Goal: Task Accomplishment & Management: Use online tool/utility

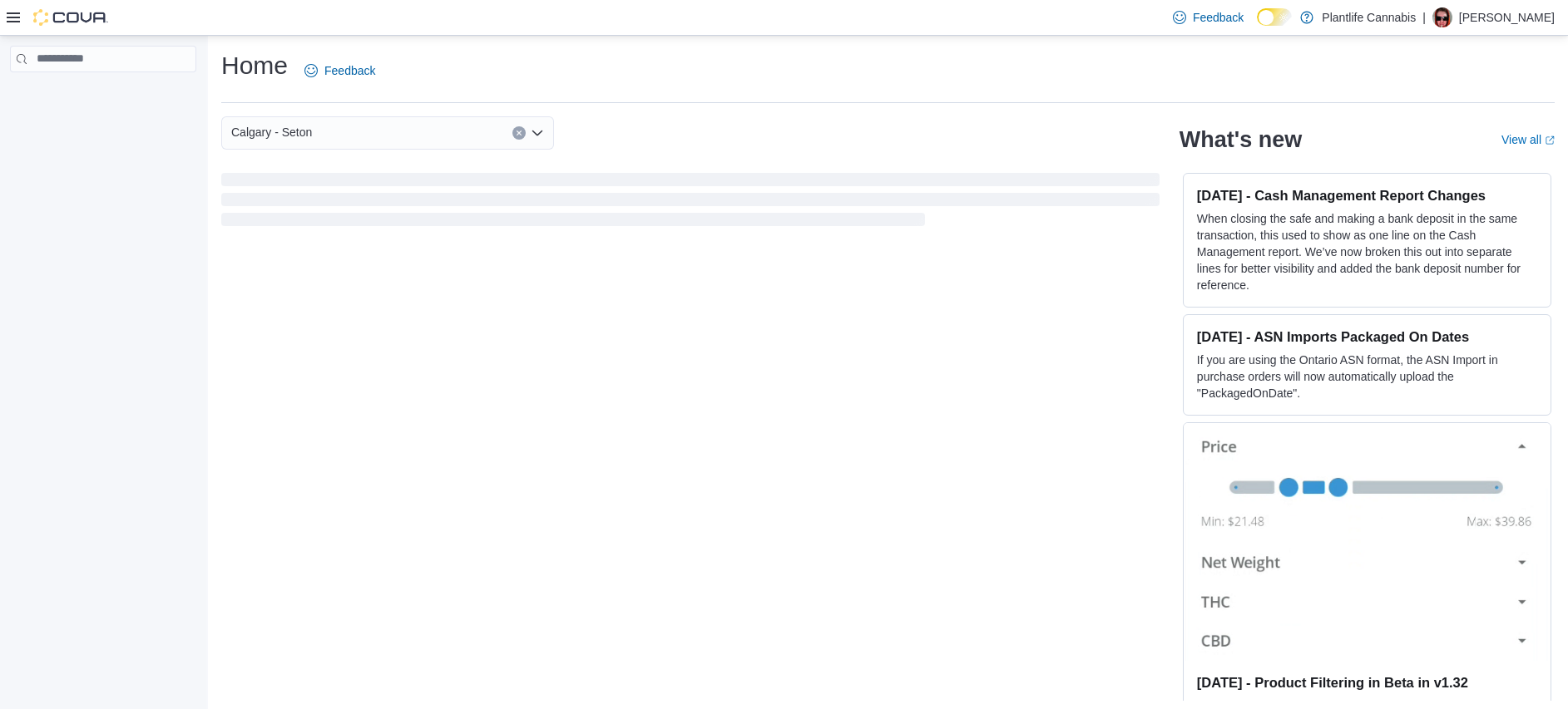
scroll to position [5, 0]
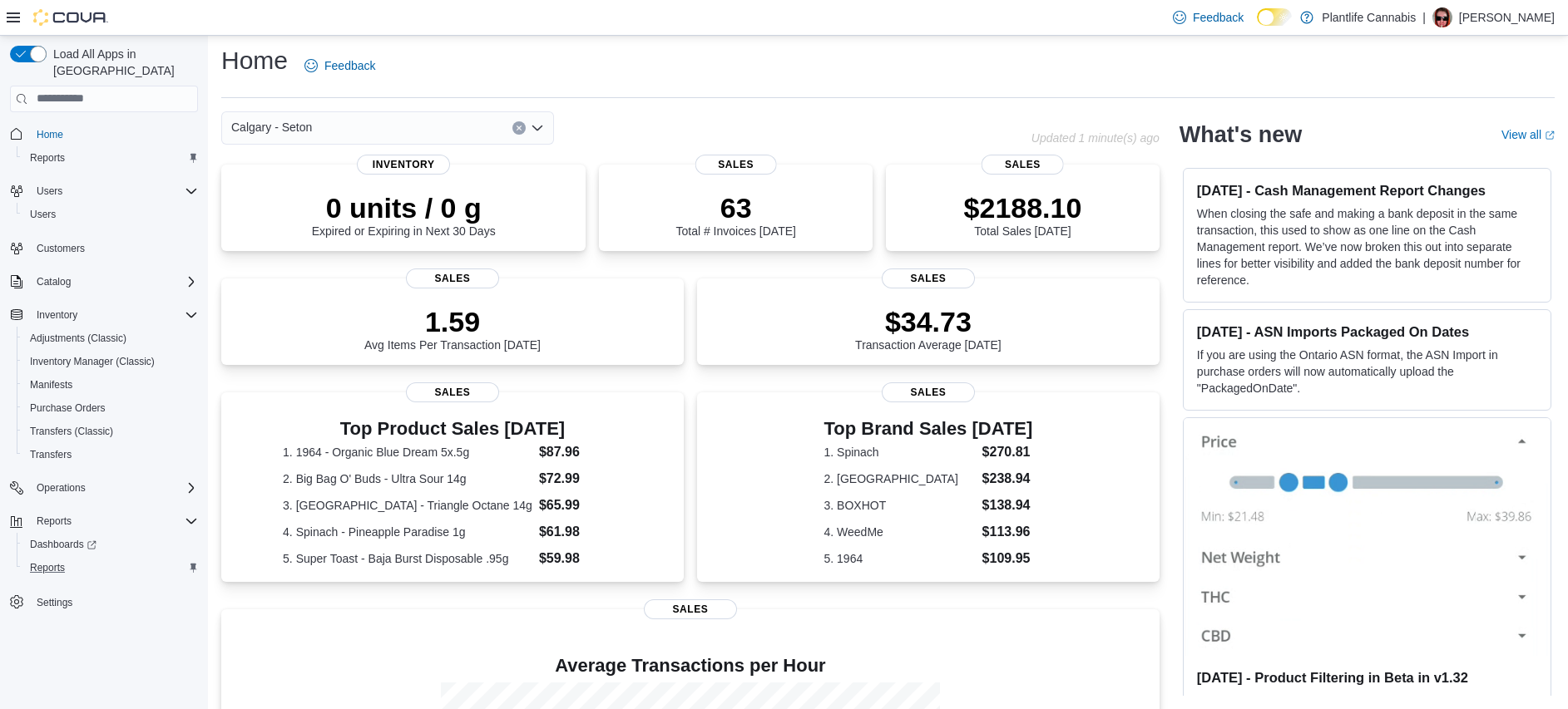
click at [78, 557] on div "Reports" at bounding box center [110, 567] width 174 height 20
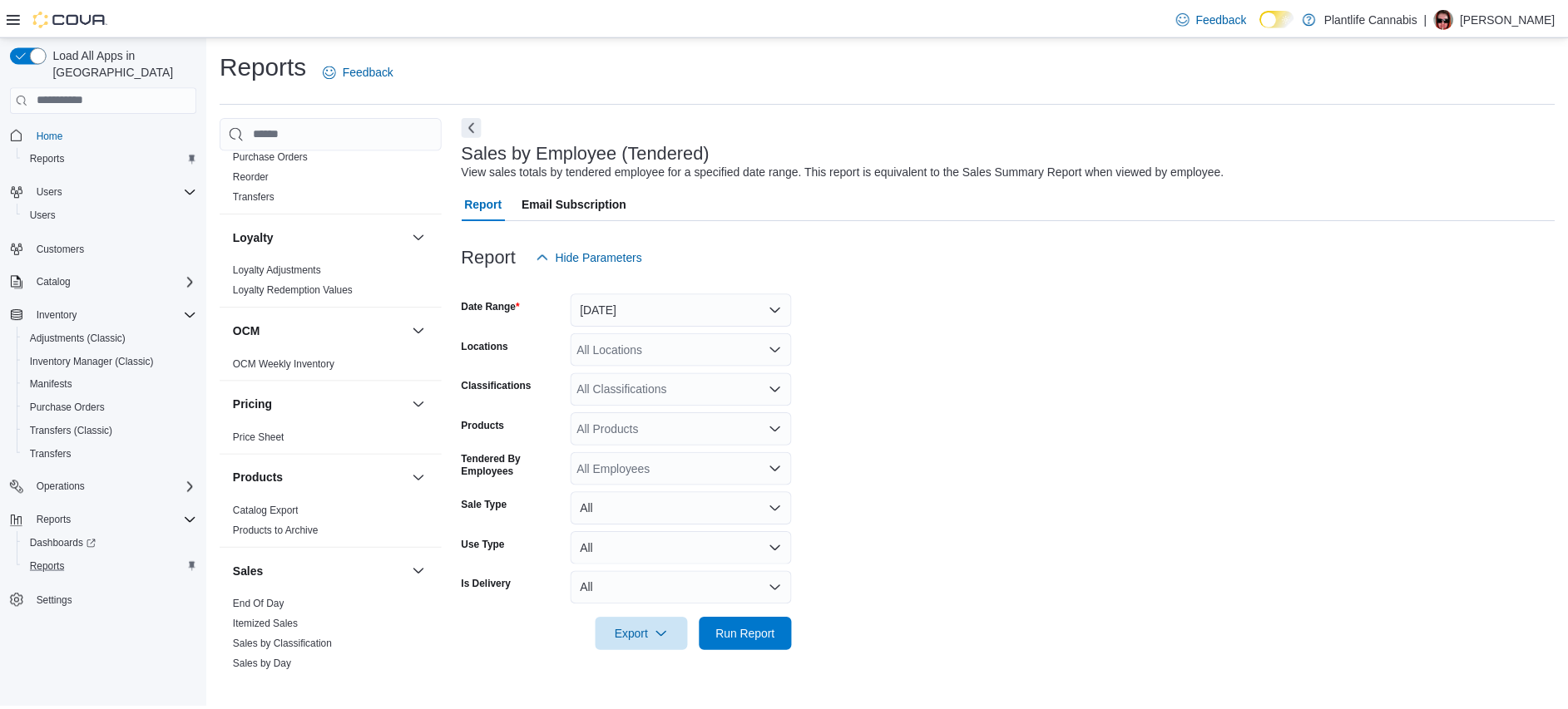
scroll to position [882, 0]
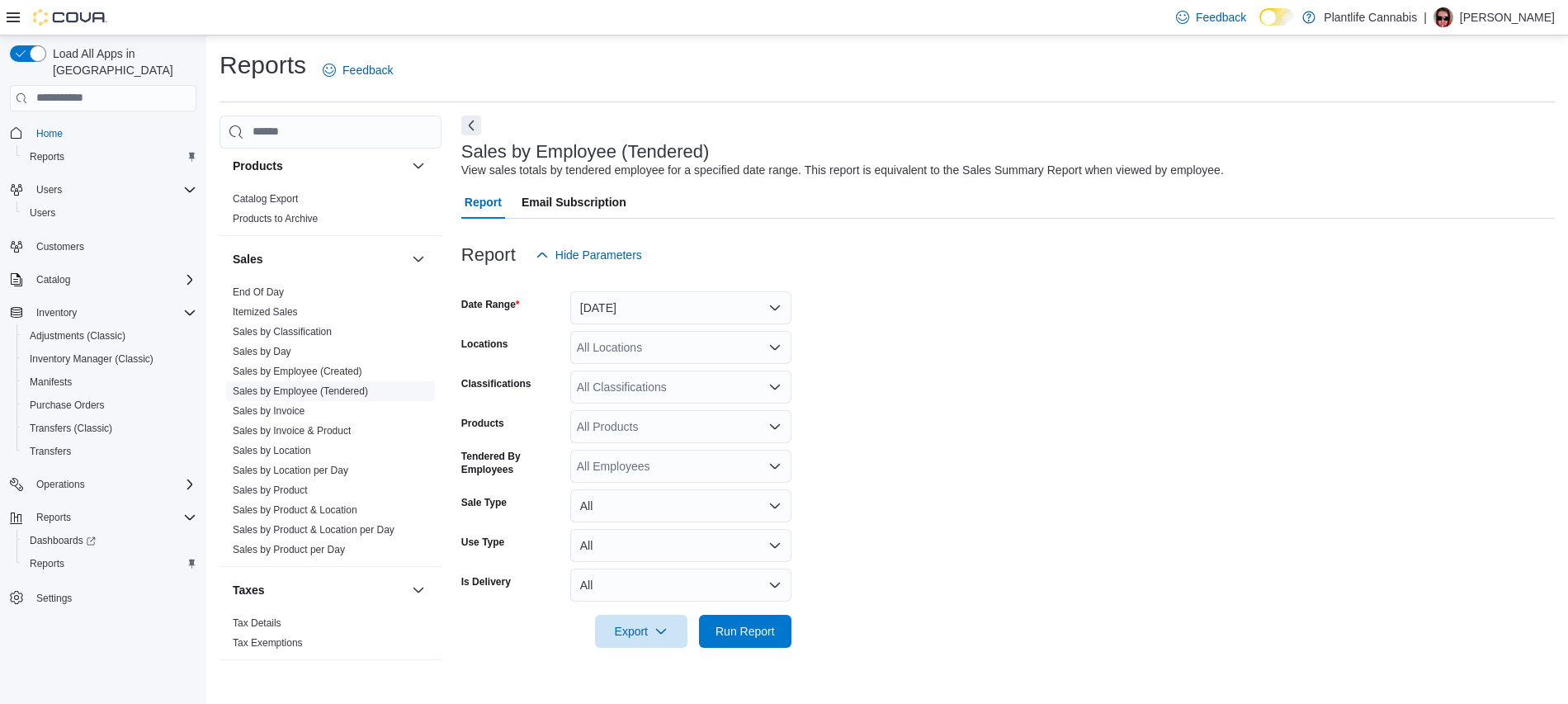
click at [361, 391] on link "Sales by Employee (Tendered)" at bounding box center [299, 391] width 135 height 11
click at [654, 316] on button "[DATE]" at bounding box center [681, 308] width 221 height 33
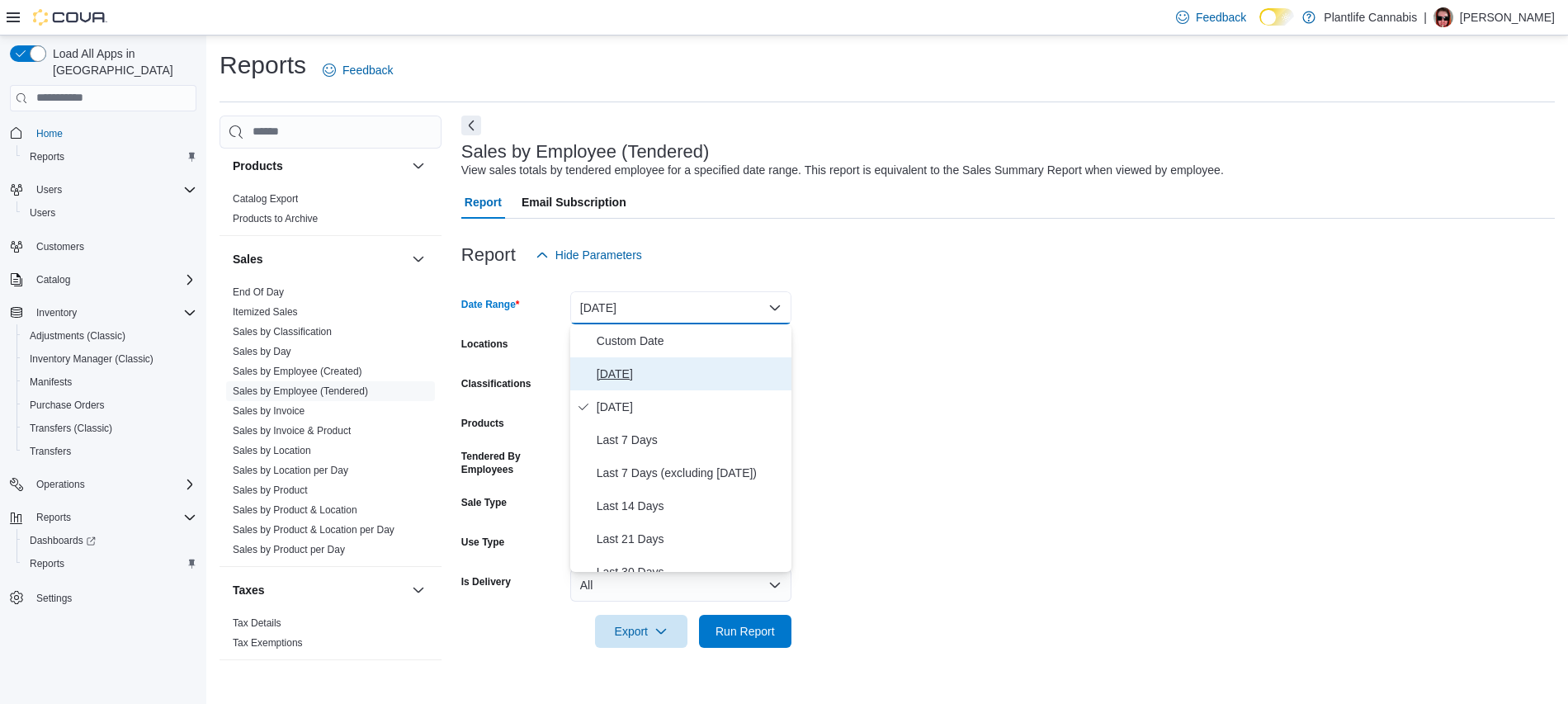
click at [653, 364] on span "[DATE]" at bounding box center [690, 374] width 188 height 20
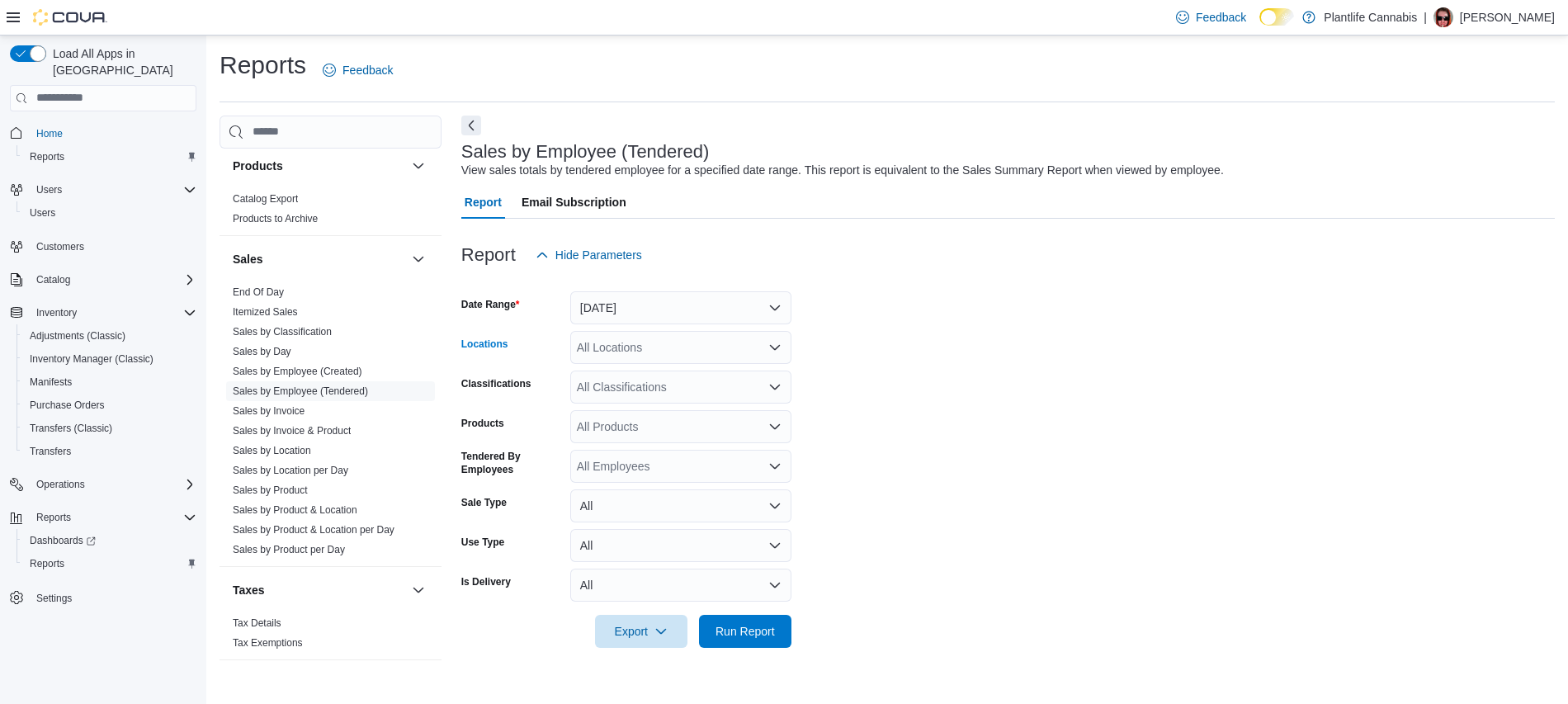
click at [653, 347] on div "All Locations" at bounding box center [681, 348] width 221 height 33
type input "***"
click at [666, 369] on span "Calgary - Seton" at bounding box center [653, 375] width 80 height 16
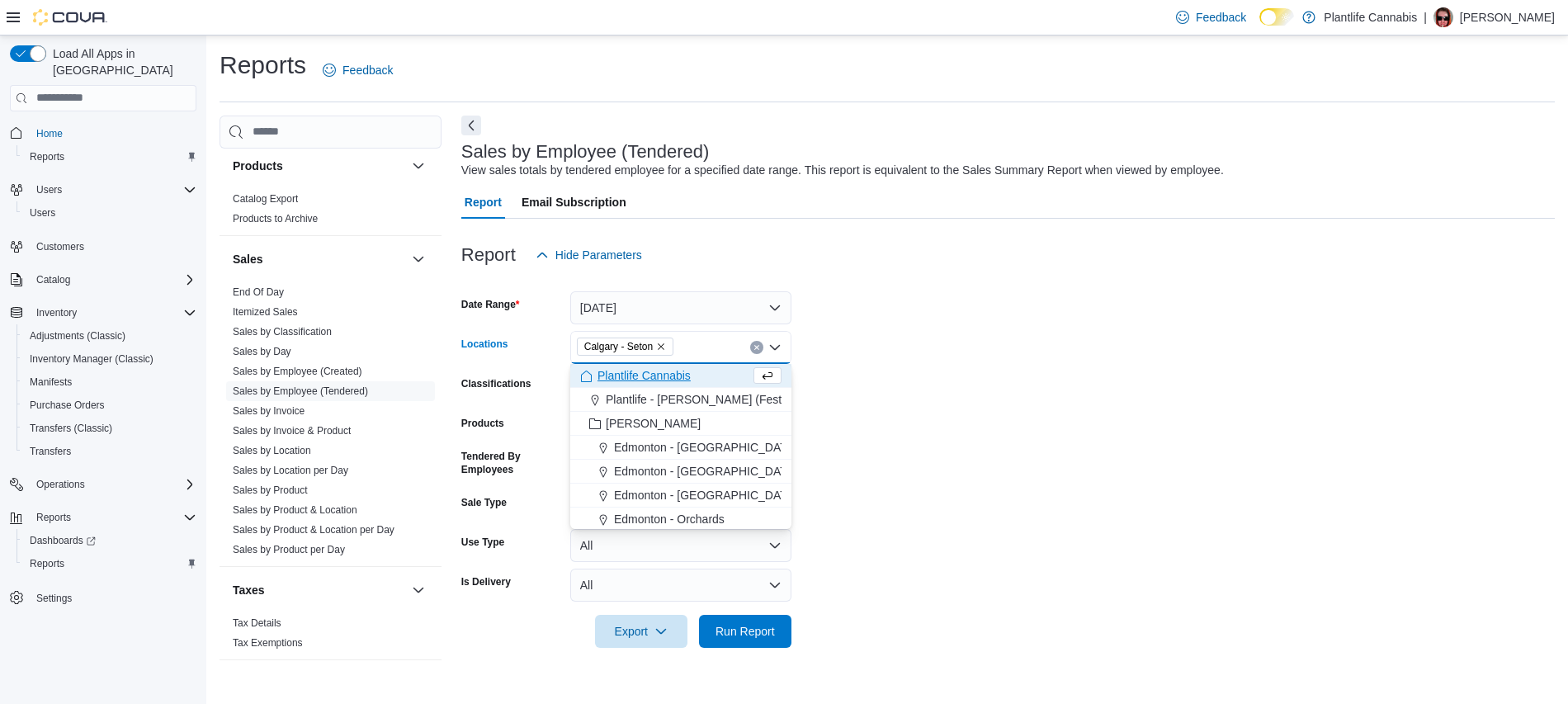
click at [965, 426] on form "Date Range [DATE] Locations [GEOGRAPHIC_DATA] - [GEOGRAPHIC_DATA] Combo box. Se…" at bounding box center [1008, 459] width 1094 height 376
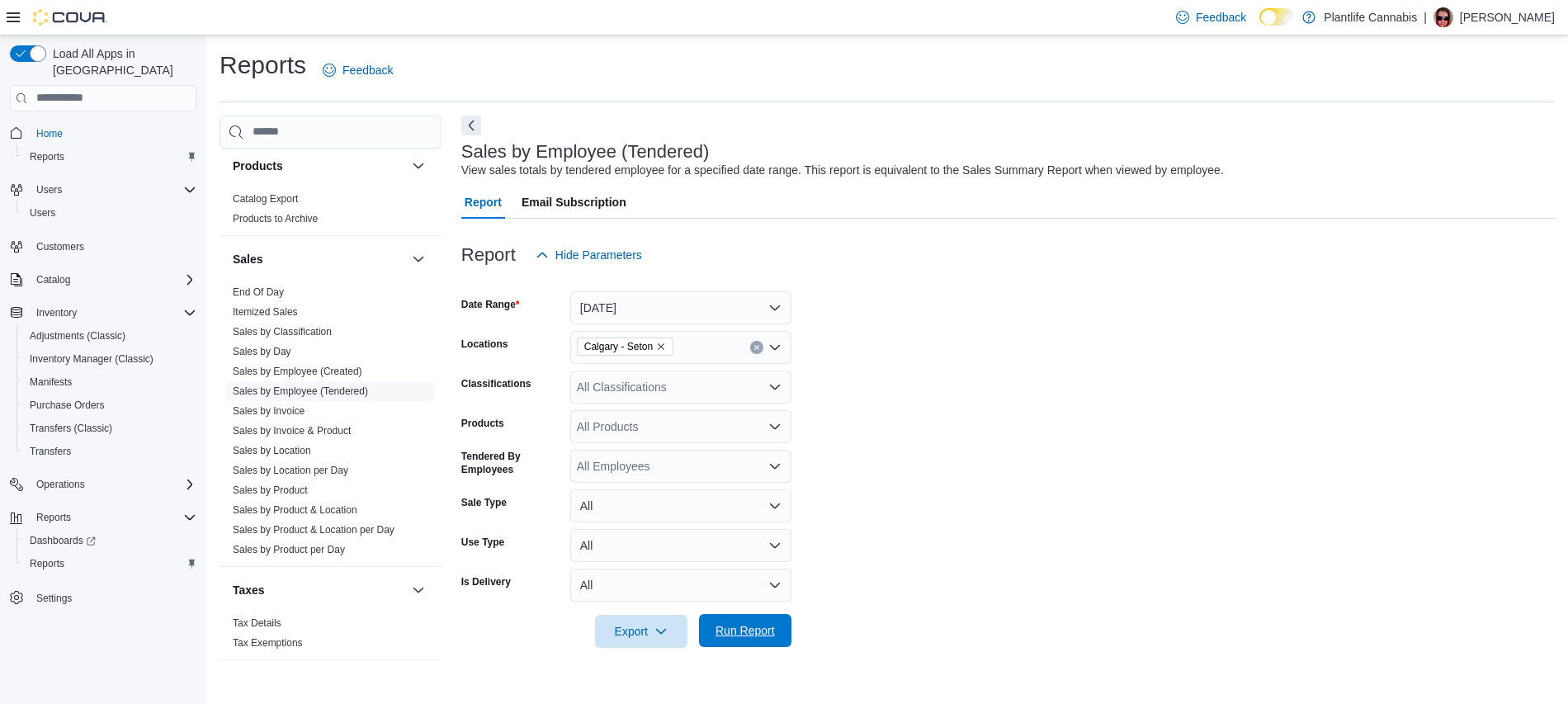
click at [780, 618] on span "Run Report" at bounding box center [745, 630] width 72 height 33
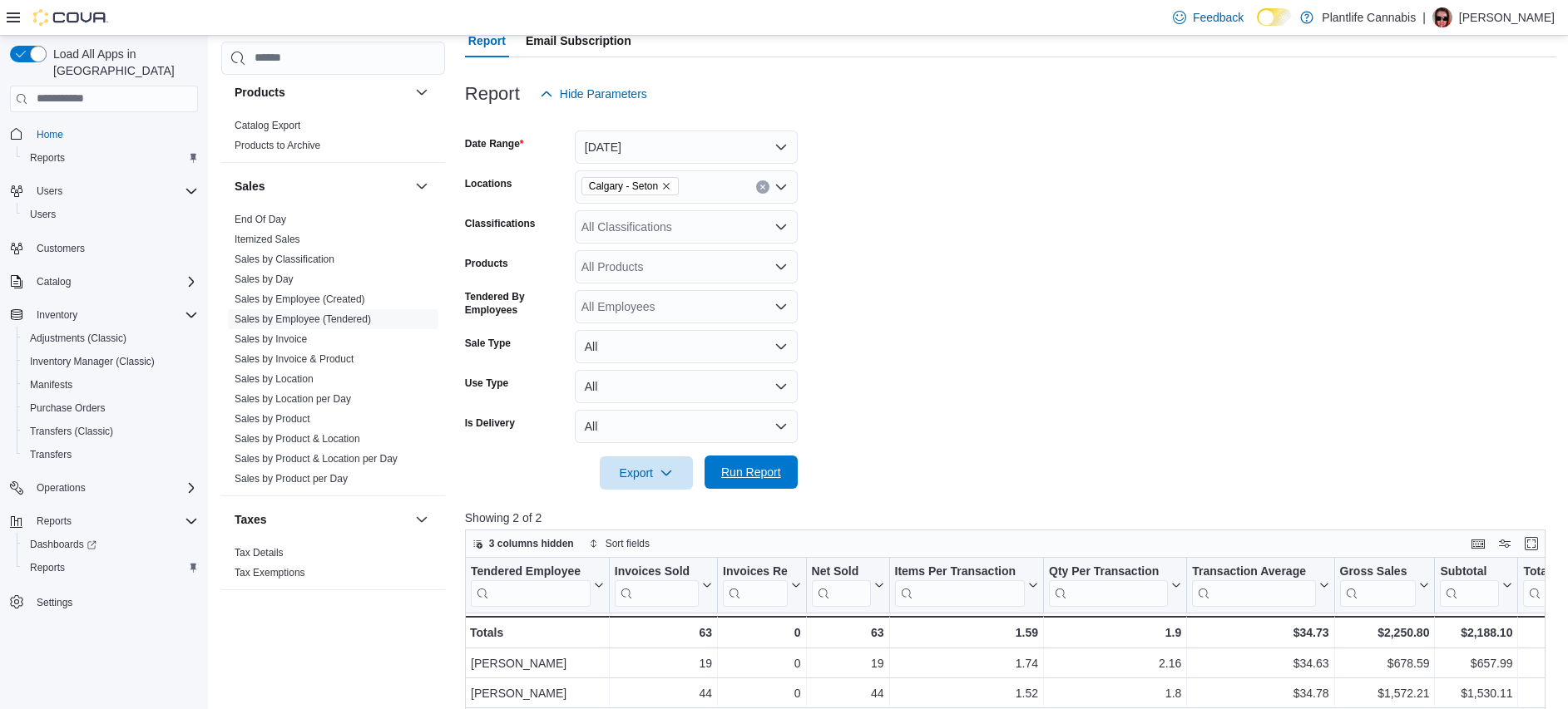
click at [774, 465] on span "Run Report" at bounding box center [750, 472] width 60 height 16
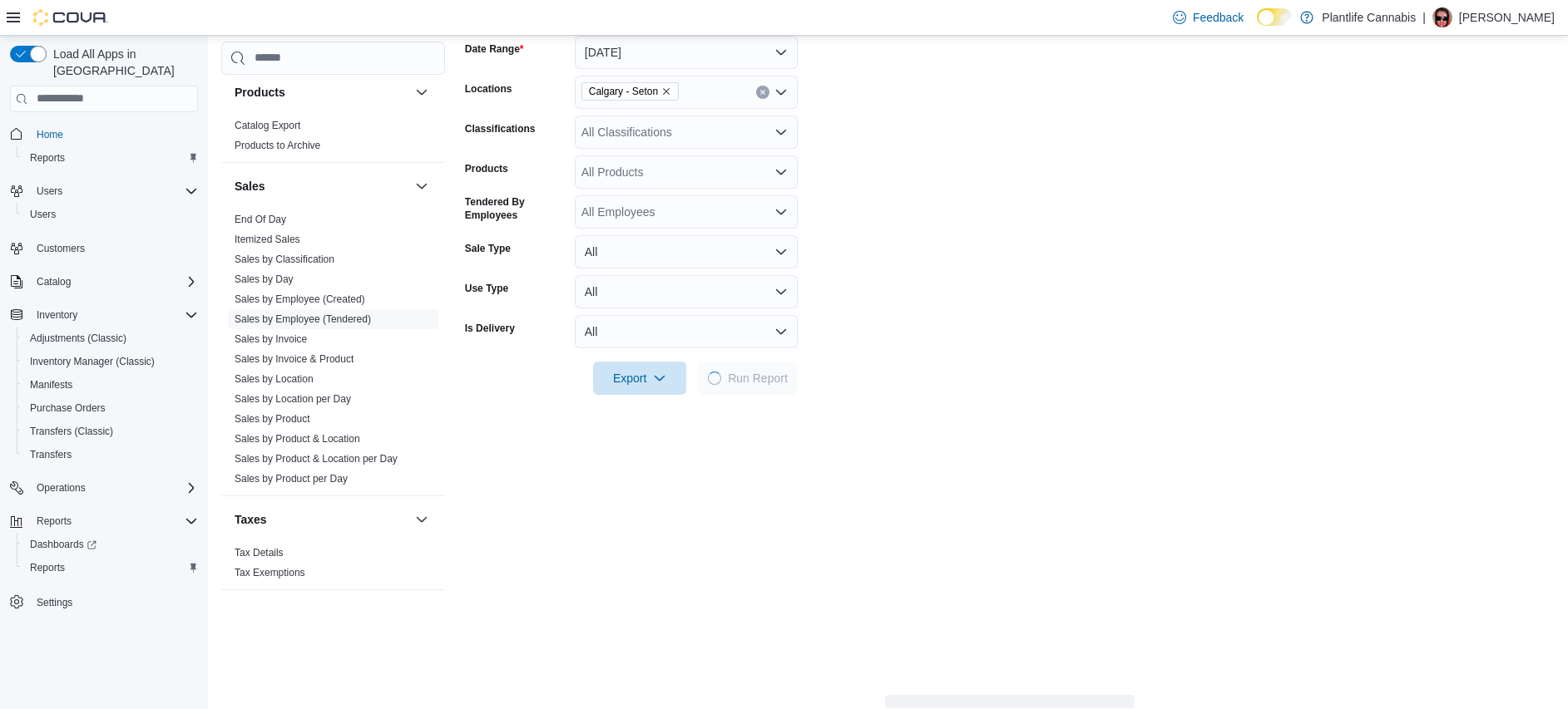
scroll to position [277, 0]
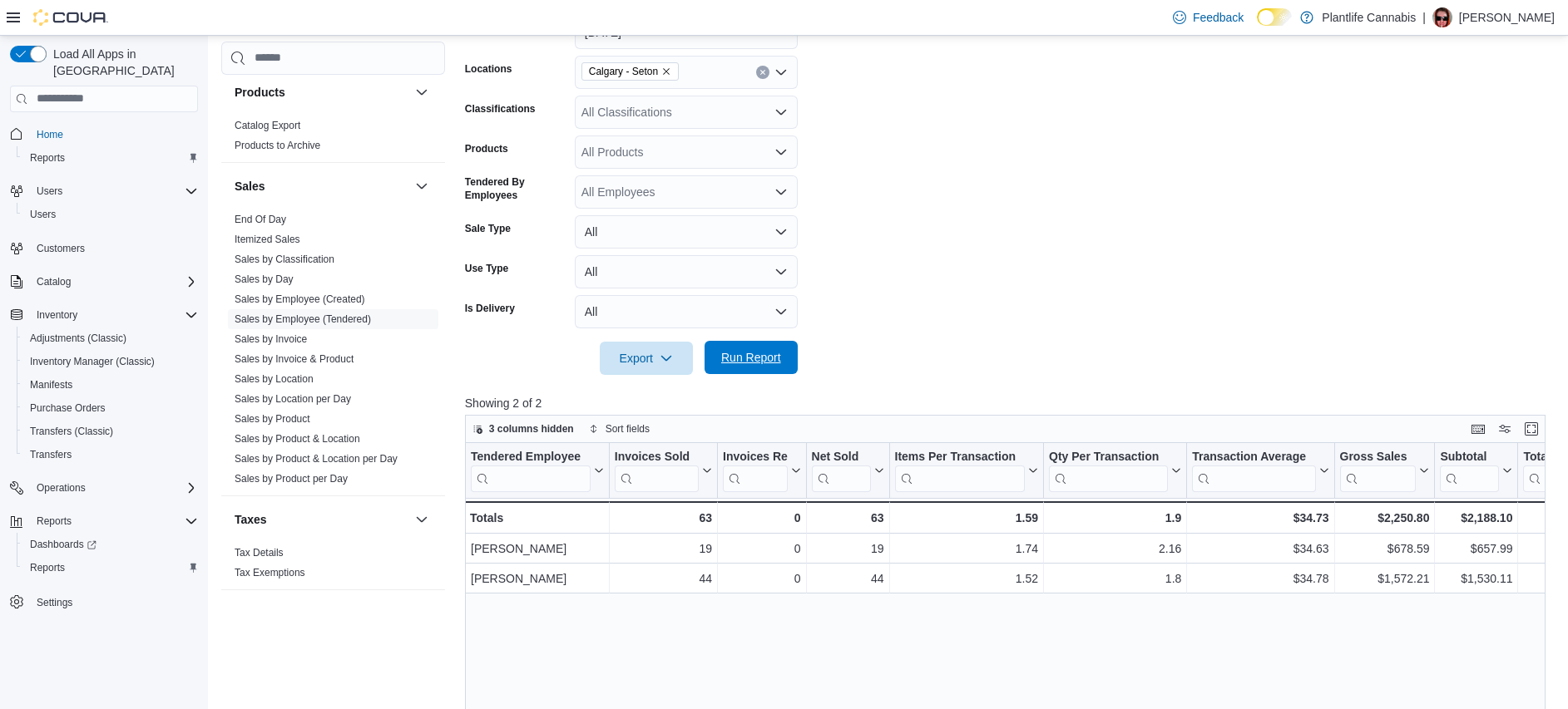
click at [760, 362] on span "Run Report" at bounding box center [750, 357] width 60 height 16
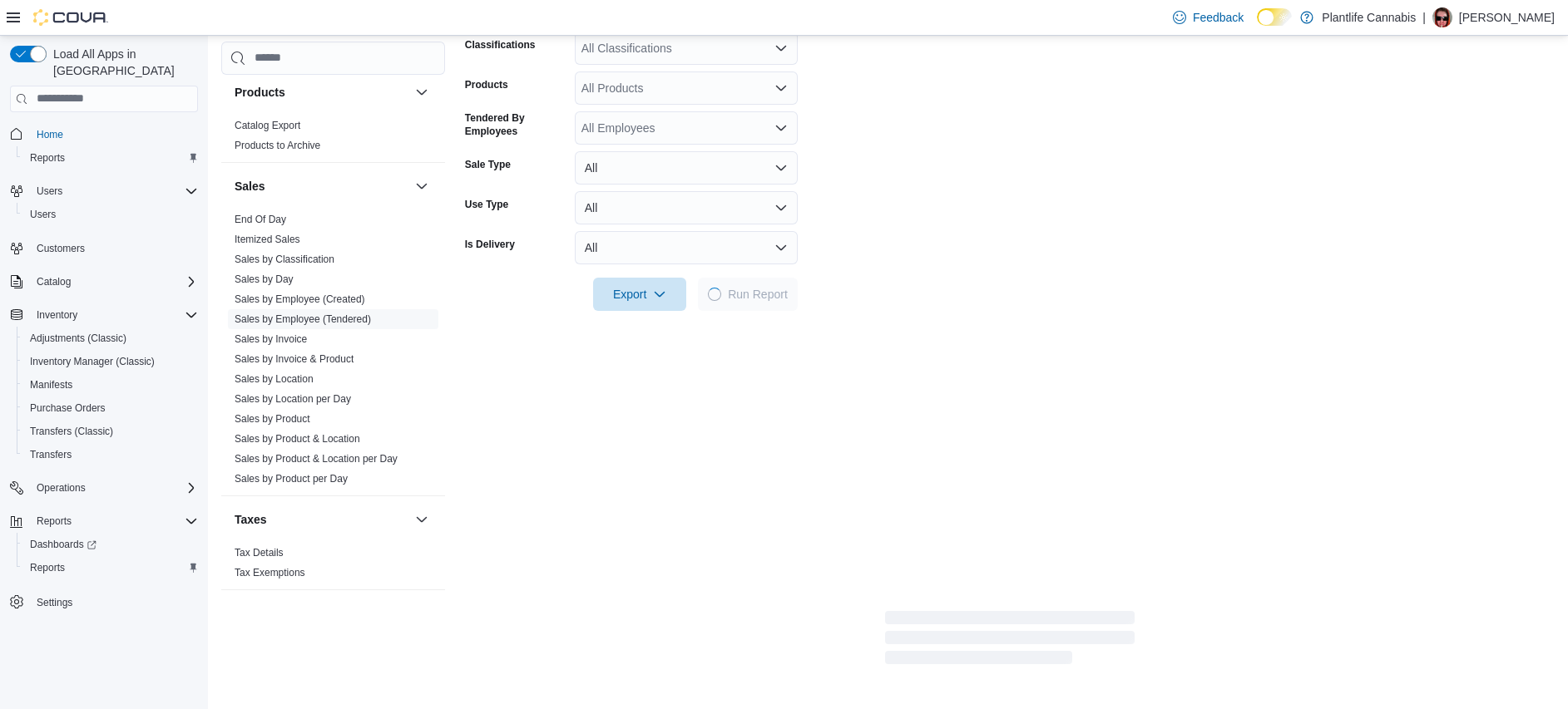
scroll to position [456, 0]
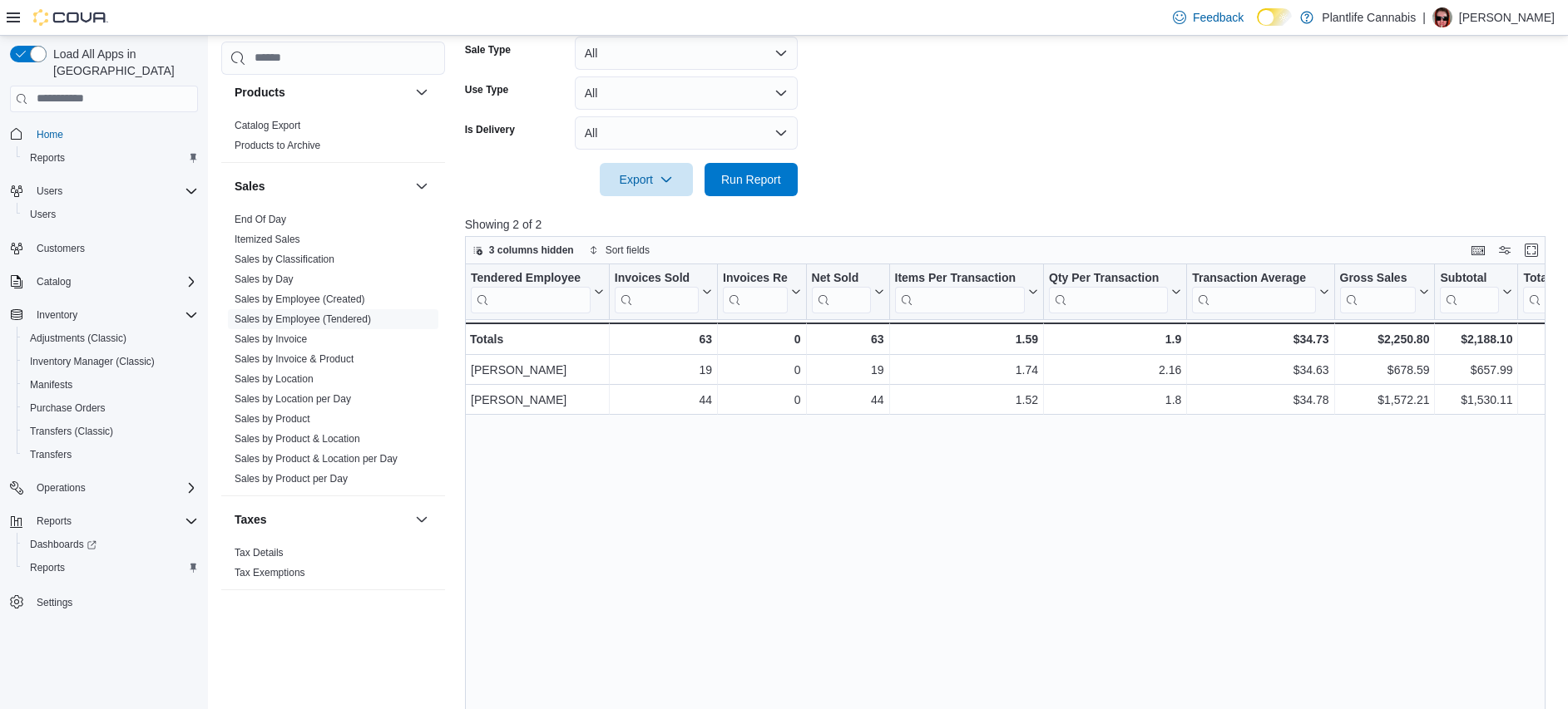
click at [767, 544] on div "Tendered Employee Click to view column header actions Invoices Sold Click to vi…" at bounding box center [1010, 533] width 1091 height 538
click at [794, 185] on button "Run Report" at bounding box center [750, 179] width 93 height 33
click at [785, 453] on div "Tendered Employee Click to view column header actions Invoices Sold Click to vi…" at bounding box center [1010, 533] width 1091 height 538
